Goal: Information Seeking & Learning: Learn about a topic

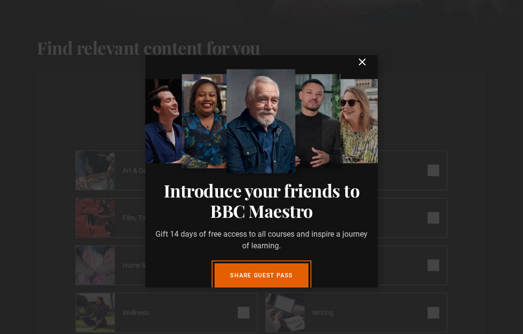
scroll to position [9, 0]
click at [357, 61] on icon "submit" at bounding box center [362, 62] width 12 height 12
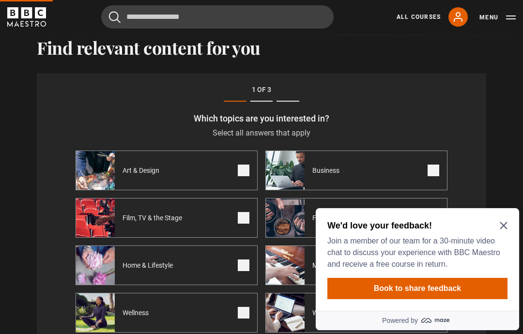
scroll to position [0, 0]
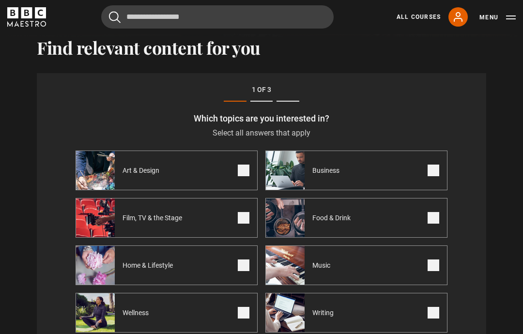
click at [498, 15] on button "Menu" at bounding box center [497, 18] width 36 height 10
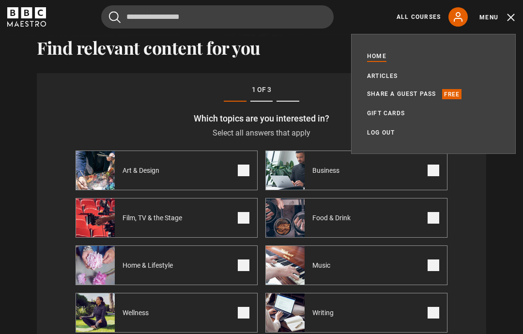
click at [145, 113] on h3 "Which topics are you interested in?" at bounding box center [262, 118] width 372 height 11
click at [152, 112] on div "Step 1 of 3 Which topics are you interested in? Select all answers that apply S…" at bounding box center [261, 229] width 449 height 313
click at [407, 91] on link "Share a guest pass" at bounding box center [401, 94] width 69 height 10
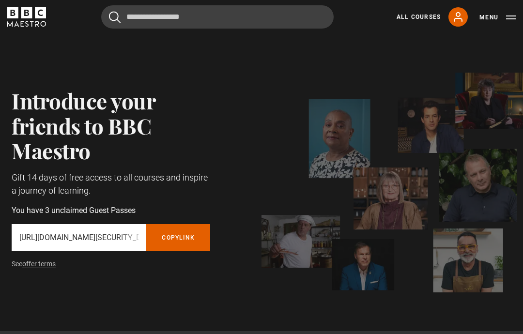
click at [488, 16] on button "Menu" at bounding box center [497, 18] width 36 height 10
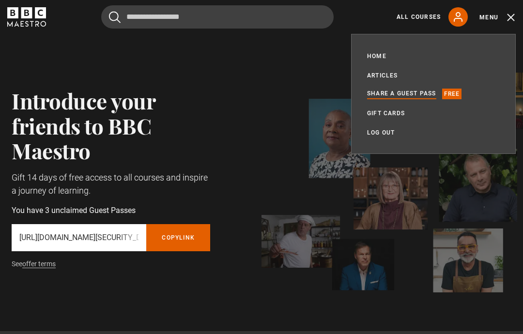
click at [446, 24] on div "All Courses My Account Search Menu" at bounding box center [452, 16] width 127 height 19
click at [460, 16] on icon at bounding box center [458, 17] width 12 height 12
click at [383, 59] on link "Home" at bounding box center [376, 56] width 19 height 10
click at [383, 53] on link "Home" at bounding box center [376, 56] width 19 height 10
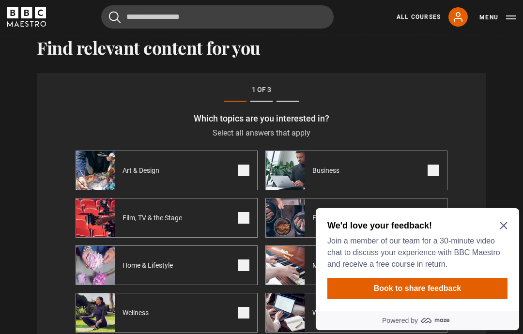
click at [505, 222] on icon "Close Maze Prompt" at bounding box center [504, 226] width 8 height 8
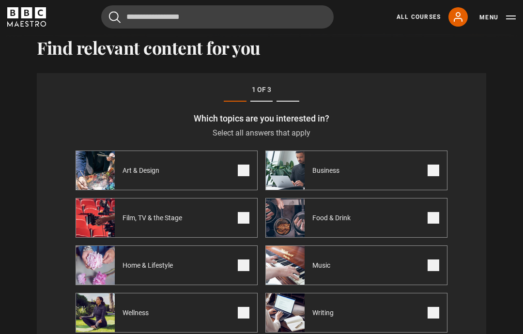
click at [457, 15] on icon at bounding box center [458, 17] width 8 height 9
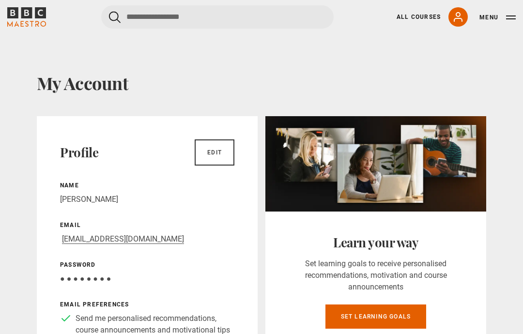
click at [429, 13] on link "All Courses" at bounding box center [418, 17] width 44 height 9
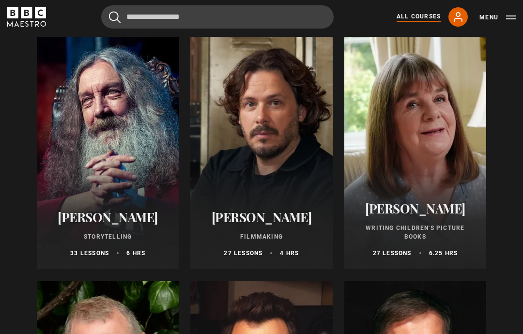
scroll to position [2557, 0]
click at [111, 149] on div at bounding box center [108, 153] width 142 height 232
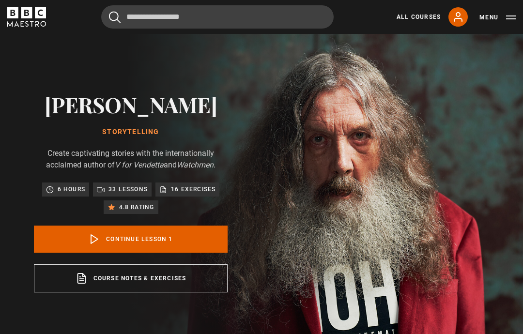
click at [485, 21] on button "Menu" at bounding box center [497, 18] width 36 height 10
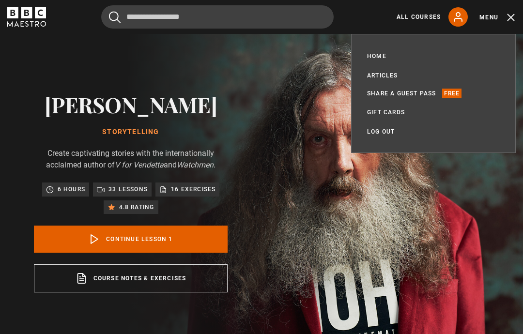
click at [384, 54] on link "Home" at bounding box center [376, 56] width 19 height 10
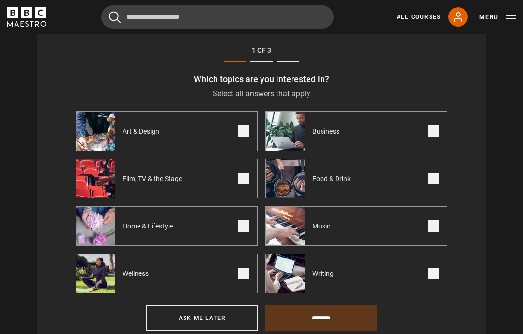
scroll to position [330, 0]
click at [244, 125] on span at bounding box center [244, 131] width 12 height 12
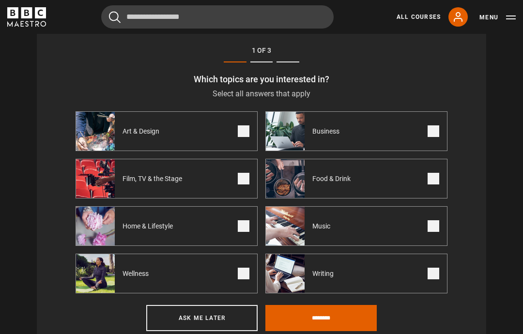
click at [243, 185] on label "Film, TV & the Stage" at bounding box center [167, 179] width 182 height 40
click at [436, 131] on span at bounding box center [433, 131] width 12 height 12
click at [425, 275] on label "Writing" at bounding box center [356, 274] width 182 height 40
click at [315, 317] on input "********" at bounding box center [320, 318] width 111 height 26
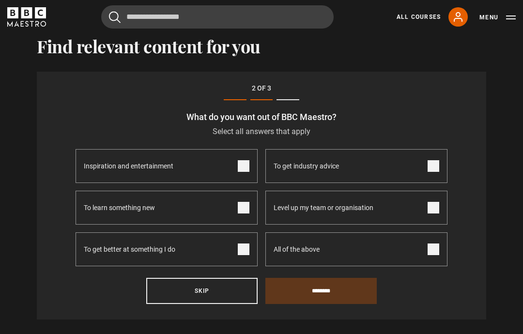
scroll to position [291, 0]
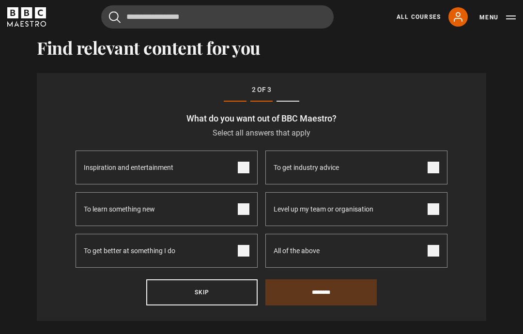
click at [430, 163] on span at bounding box center [433, 168] width 12 height 12
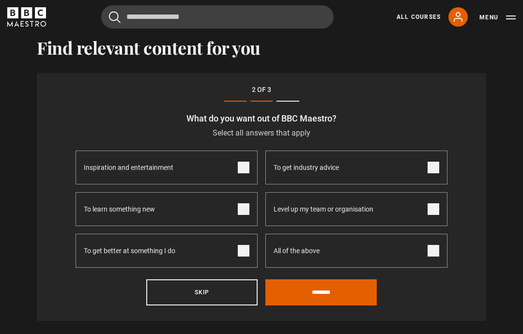
click at [440, 209] on label "Level up my team or organisation" at bounding box center [356, 209] width 182 height 34
click at [336, 293] on input "********" at bounding box center [320, 292] width 111 height 26
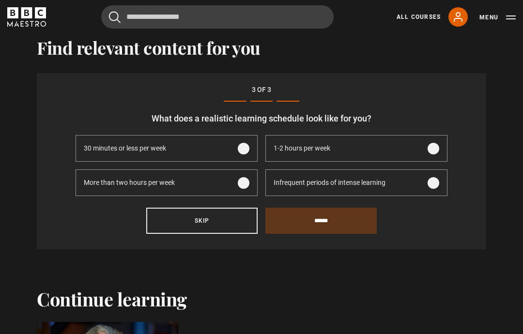
click at [247, 177] on span at bounding box center [244, 183] width 12 height 12
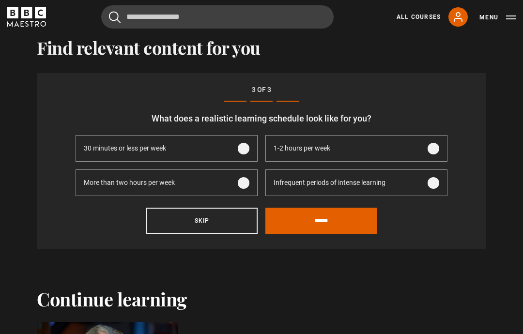
click at [333, 221] on input "******" at bounding box center [320, 221] width 111 height 26
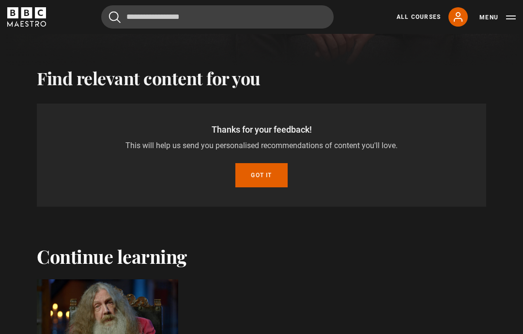
scroll to position [255, 0]
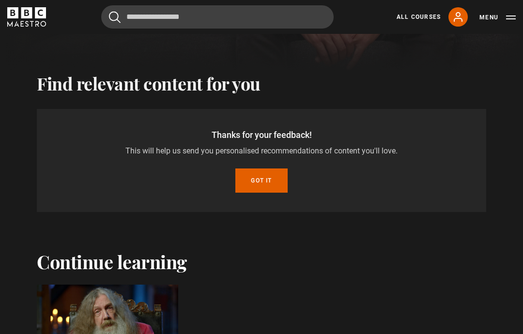
click at [262, 174] on button "Got it" at bounding box center [261, 180] width 52 height 24
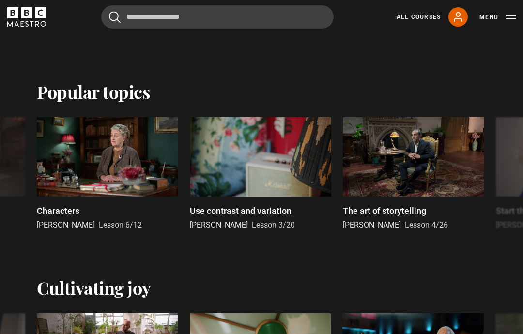
scroll to position [444, 0]
click at [374, 162] on div at bounding box center [413, 157] width 141 height 79
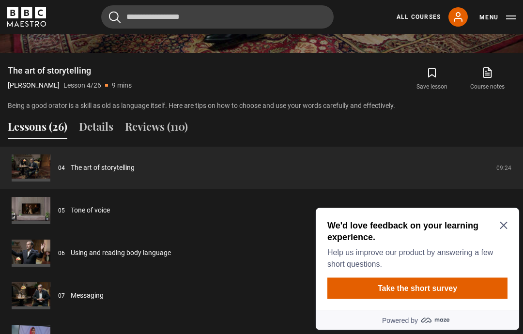
scroll to position [693, 0]
click at [515, 229] on div "We'd love feedback on your learning experience. Help us improve our product by …" at bounding box center [417, 259] width 203 height 103
click at [505, 226] on icon "Close Maze Prompt" at bounding box center [504, 226] width 8 height 8
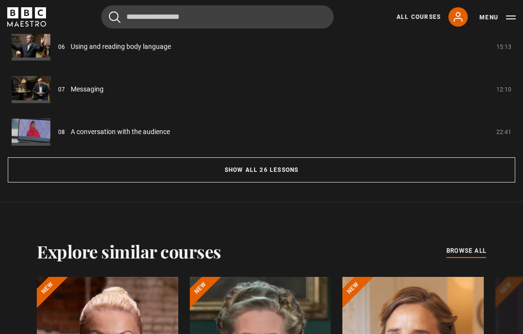
scroll to position [899, 0]
click at [208, 171] on button "Show all 26 lessons" at bounding box center [261, 169] width 507 height 25
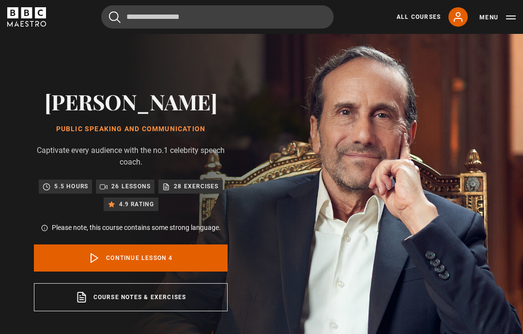
scroll to position [0, 0]
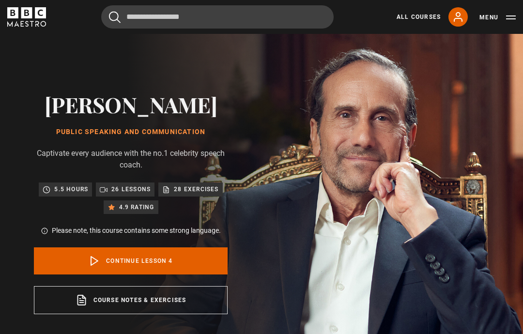
click at [485, 20] on button "Menu" at bounding box center [497, 18] width 36 height 10
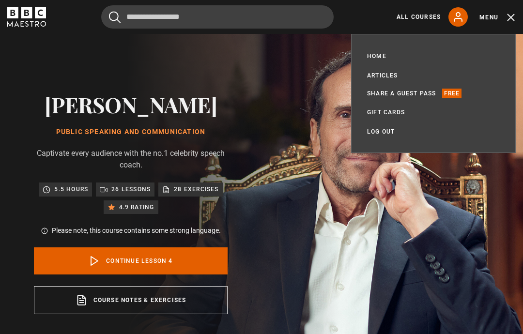
click at [380, 56] on link "Home" at bounding box center [376, 56] width 19 height 10
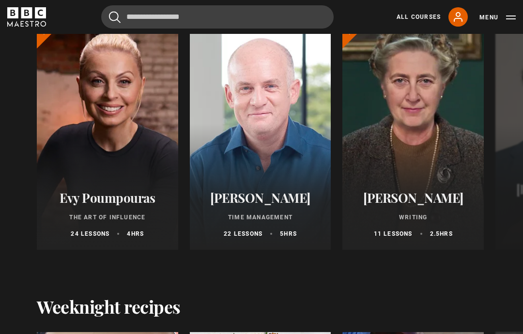
scroll to position [865, 0]
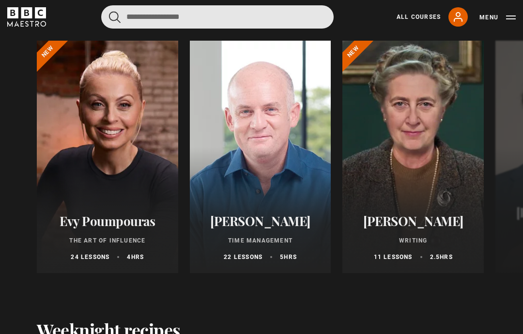
click at [159, 14] on input "Search" at bounding box center [217, 16] width 232 height 23
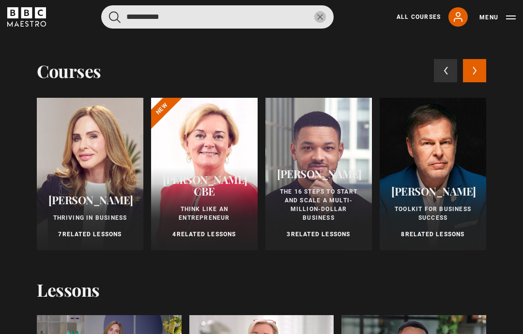
type input "**********"
click at [115, 16] on button "submit" at bounding box center [115, 17] width 12 height 12
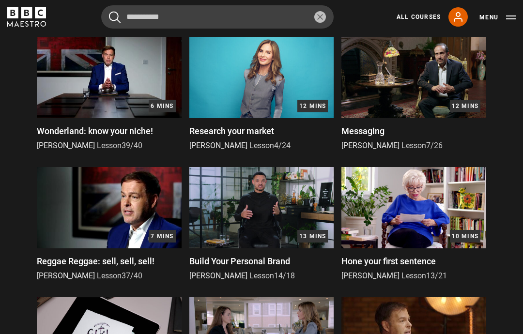
scroll to position [540, 0]
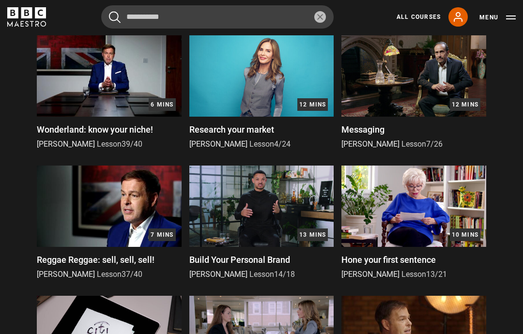
click at [420, 81] on img at bounding box center [413, 75] width 145 height 81
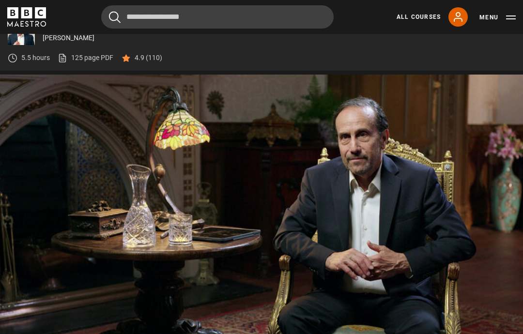
scroll to position [418, 0]
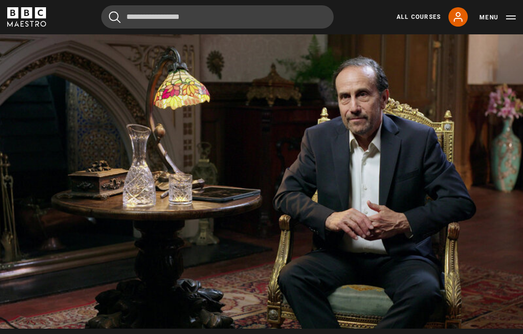
click at [504, 329] on video-js "Video Player is loading. Play Lesson Messaging 10s Skip Back 10 seconds Pause 1…" at bounding box center [261, 181] width 523 height 294
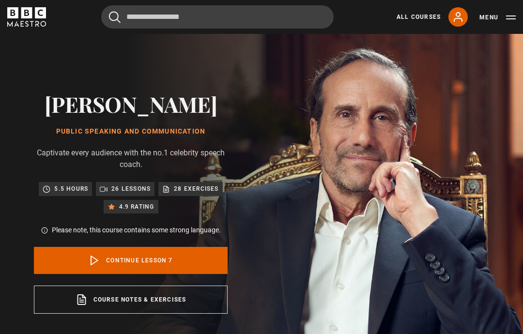
scroll to position [0, 0]
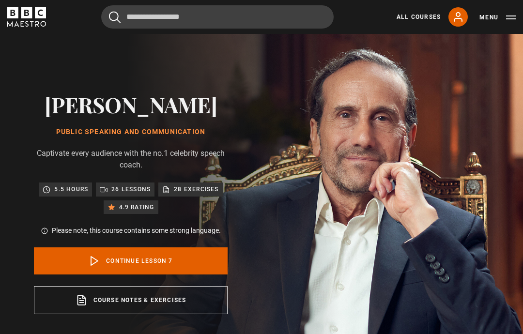
click at [7, 301] on div "Richard Greene Public Speaking and Communication Captivate every audience with …" at bounding box center [130, 203] width 261 height 338
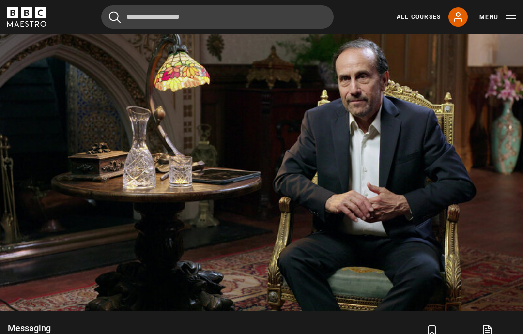
scroll to position [436, 0]
click at [188, 194] on video-js "Video Player is loading. Play Lesson Messaging 10s Skip Back 10 seconds Pause 1…" at bounding box center [261, 163] width 523 height 294
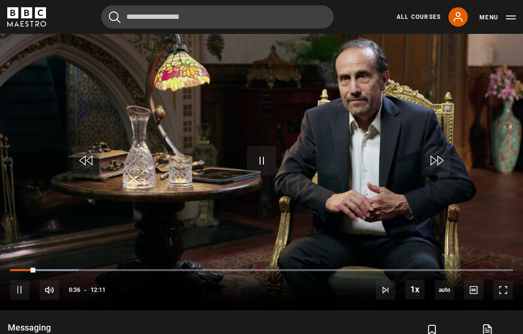
click at [511, 292] on span "Video Player" at bounding box center [502, 289] width 19 height 19
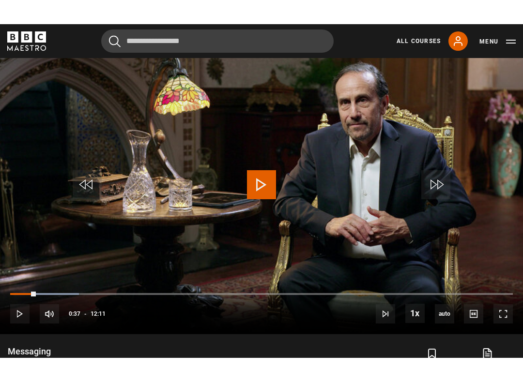
scroll to position [10, 0]
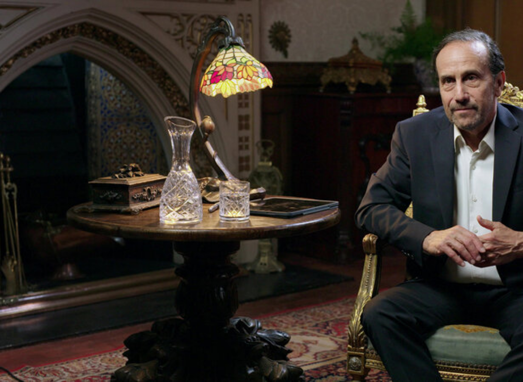
click at [290, 270] on video-js "Video Player is loading. Play Lesson Messaging 10s Skip Back 10 seconds Pause 1…" at bounding box center [261, 191] width 523 height 382
click at [338, 276] on video-js "Video Player is loading. Play Lesson Messaging 10s Skip Back 10 seconds Pause 1…" at bounding box center [261, 191] width 523 height 382
click at [332, 269] on video-js "Video Player is loading. Play Lesson Messaging 10s Skip Back 10 seconds Pause 1…" at bounding box center [261, 191] width 523 height 382
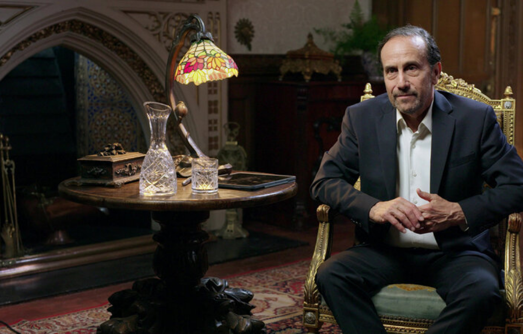
scroll to position [795, 0]
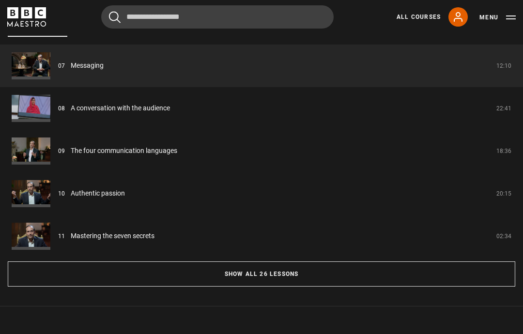
click at [234, 279] on button "Show all 26 lessons" at bounding box center [261, 273] width 507 height 25
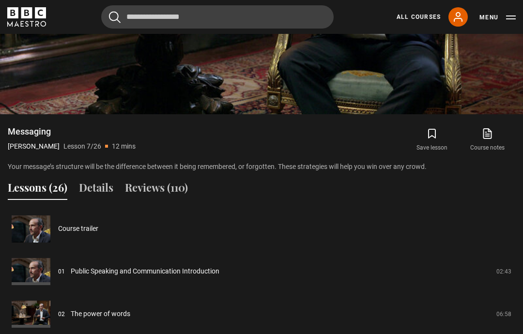
scroll to position [632, 0]
click at [487, 136] on icon at bounding box center [489, 132] width 6 height 7
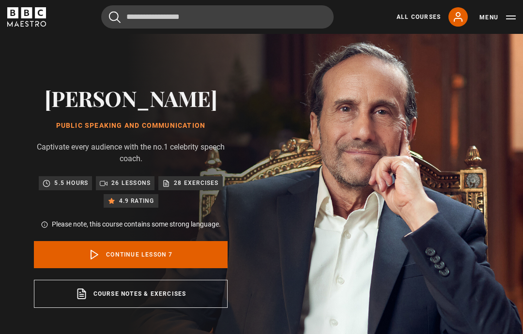
scroll to position [0, 0]
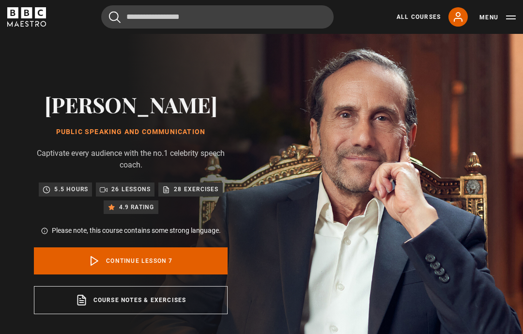
click at [488, 20] on button "Menu" at bounding box center [497, 18] width 36 height 10
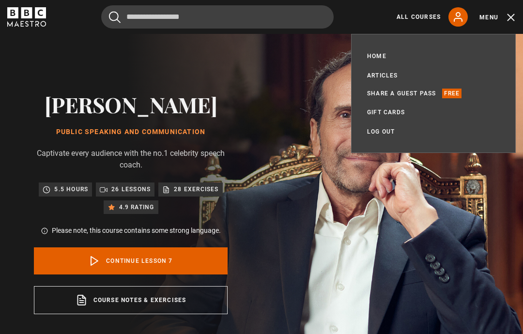
click at [411, 15] on link "All Courses" at bounding box center [418, 17] width 44 height 9
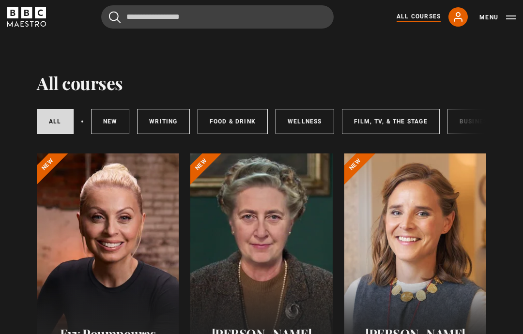
click at [165, 117] on link "Writing" at bounding box center [163, 121] width 52 height 25
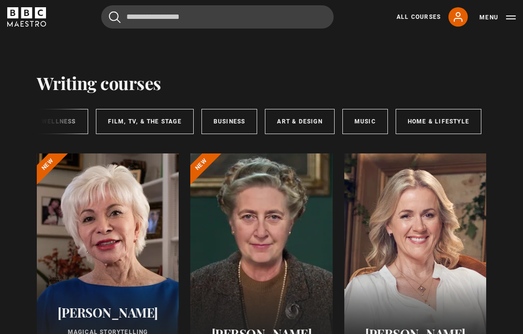
scroll to position [0, 245]
click at [229, 122] on link "Business" at bounding box center [230, 121] width 56 height 25
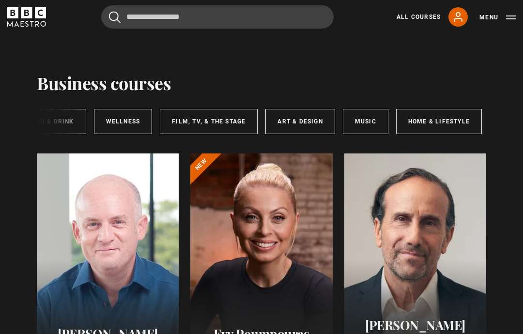
scroll to position [0, 245]
click at [212, 121] on link "Film, TV, & The Stage" at bounding box center [209, 121] width 98 height 25
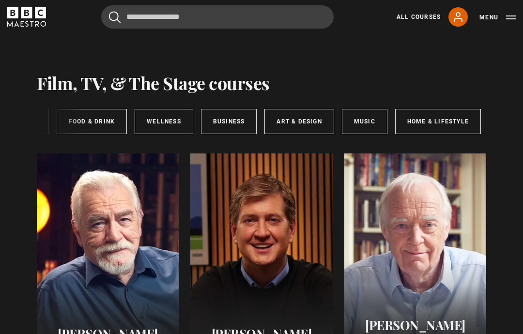
scroll to position [0, 245]
click at [290, 122] on link "Art & Design" at bounding box center [299, 121] width 69 height 25
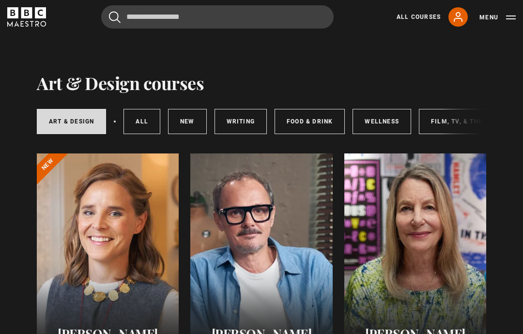
click at [428, 252] on div at bounding box center [415, 269] width 142 height 232
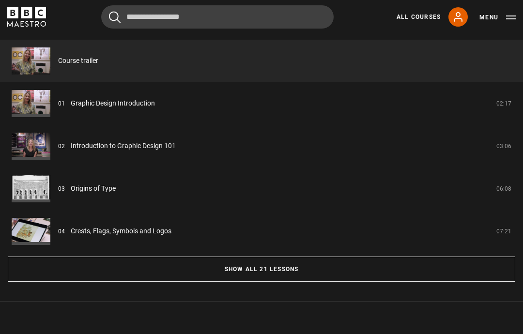
scroll to position [779, 0]
click at [144, 281] on button "Show all 21 lessons" at bounding box center [261, 268] width 507 height 25
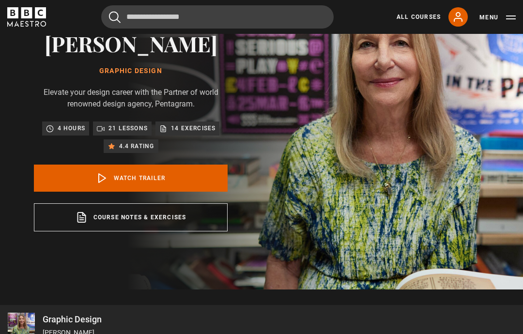
scroll to position [0, 0]
